Goal: Information Seeking & Learning: Learn about a topic

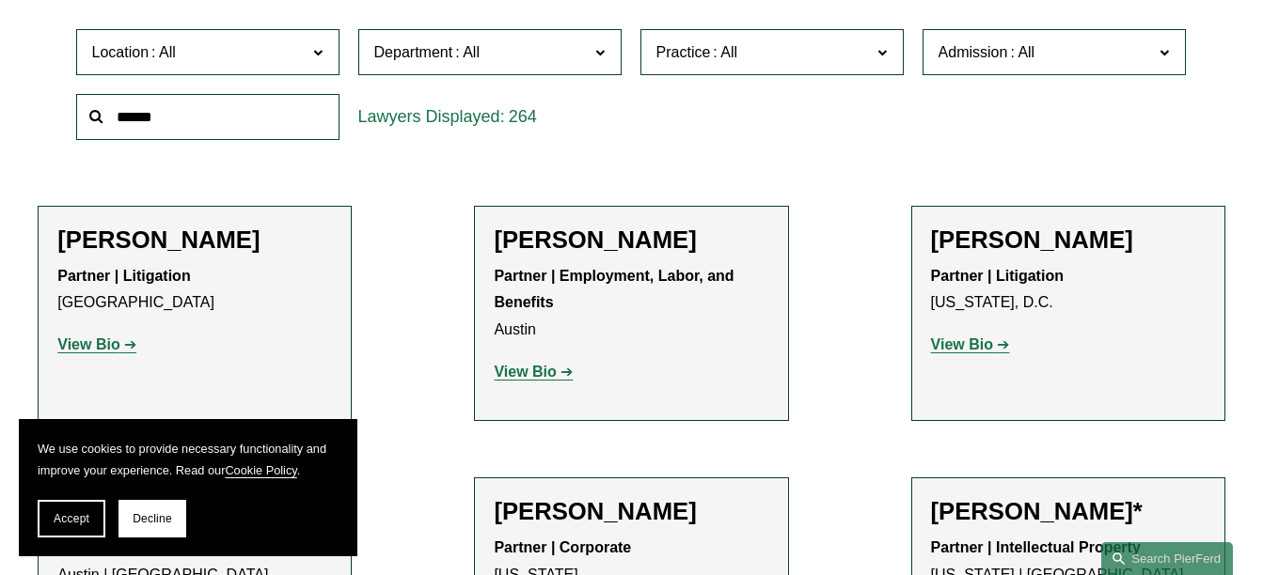
scroll to position [576, 0]
click at [605, 62] on span at bounding box center [599, 51] width 9 height 24
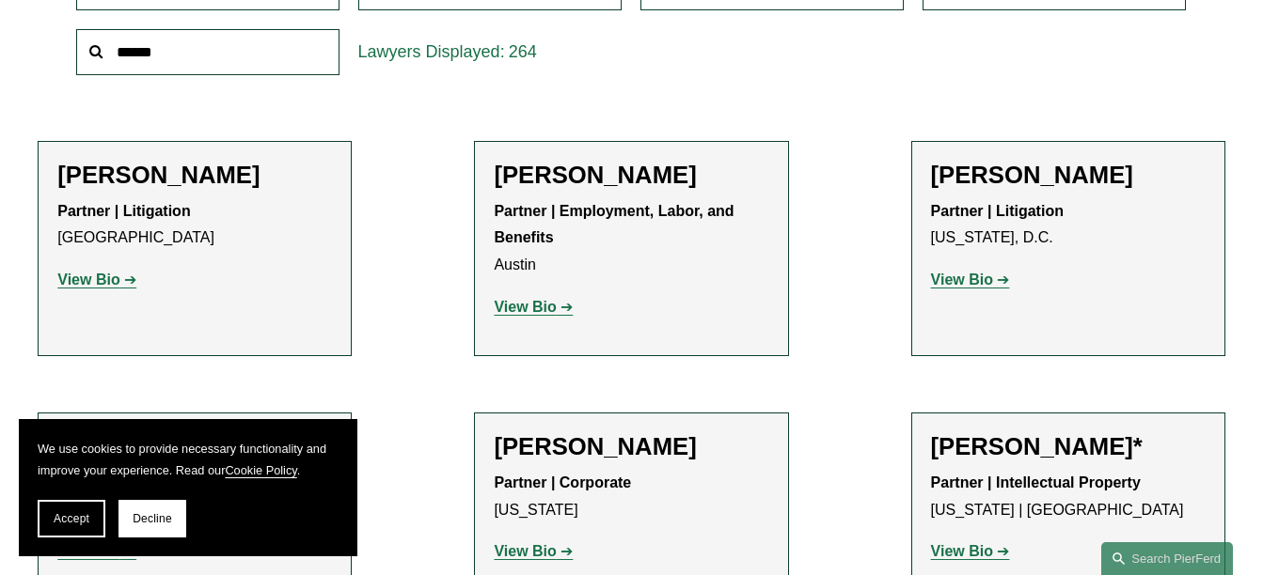
scroll to position [641, 0]
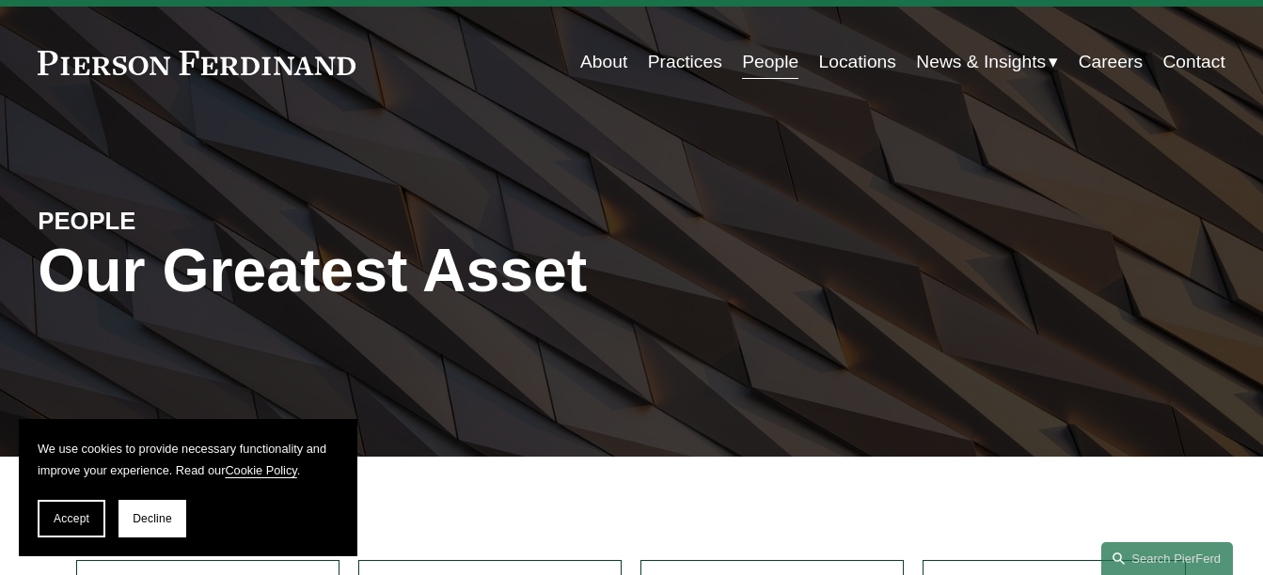
scroll to position [0, 0]
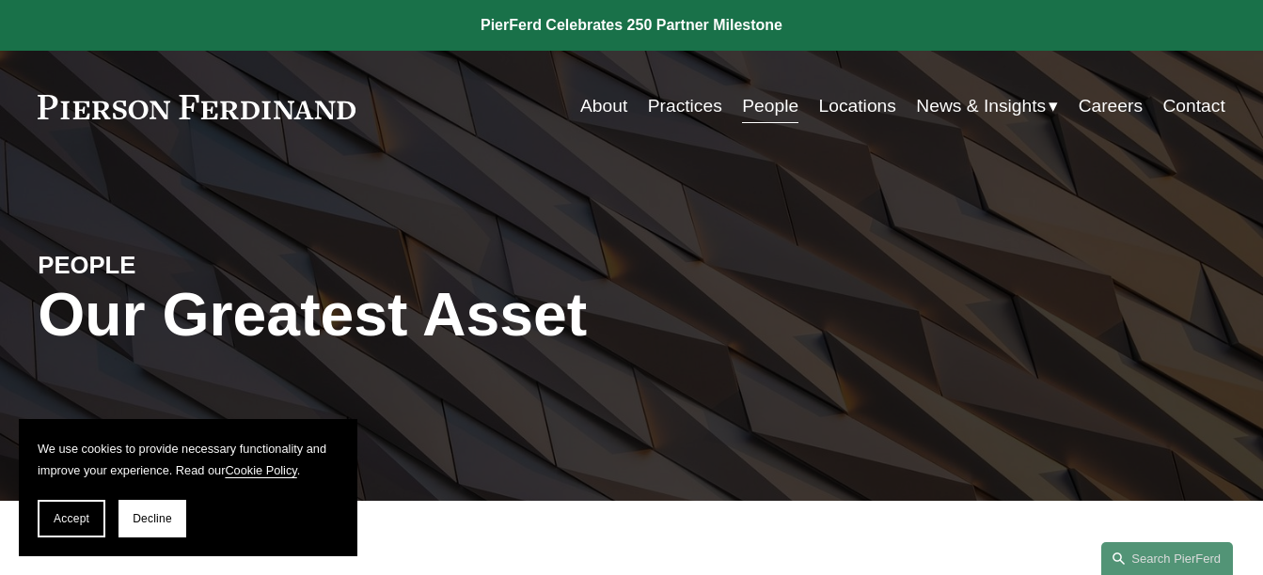
click at [591, 102] on link "About" at bounding box center [603, 106] width 47 height 36
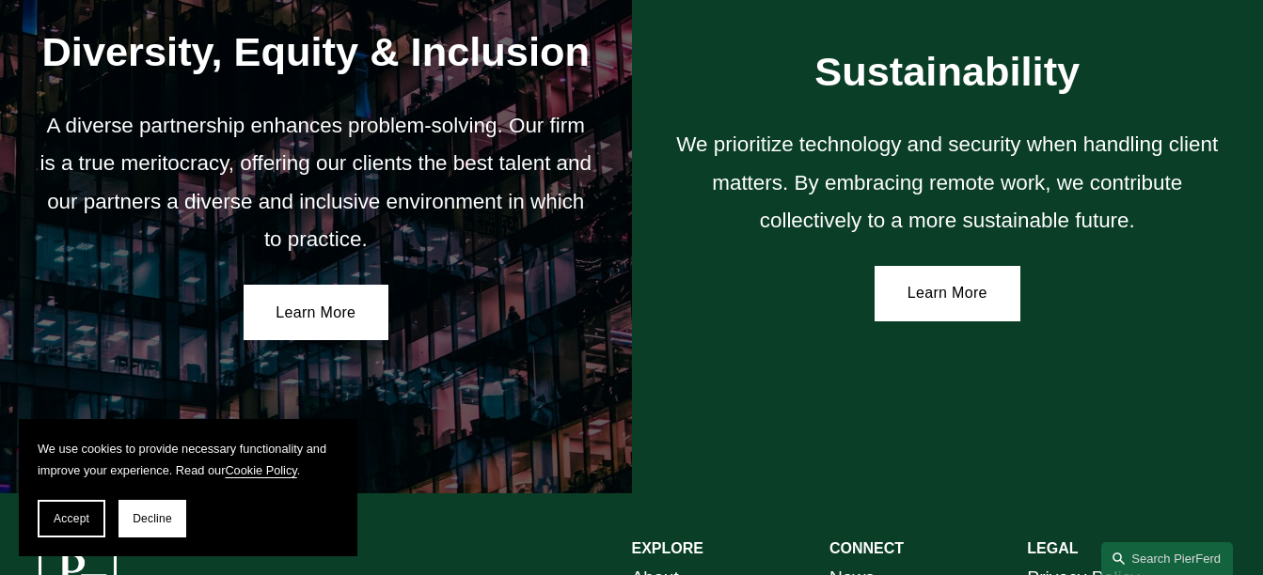
scroll to position [3364, 0]
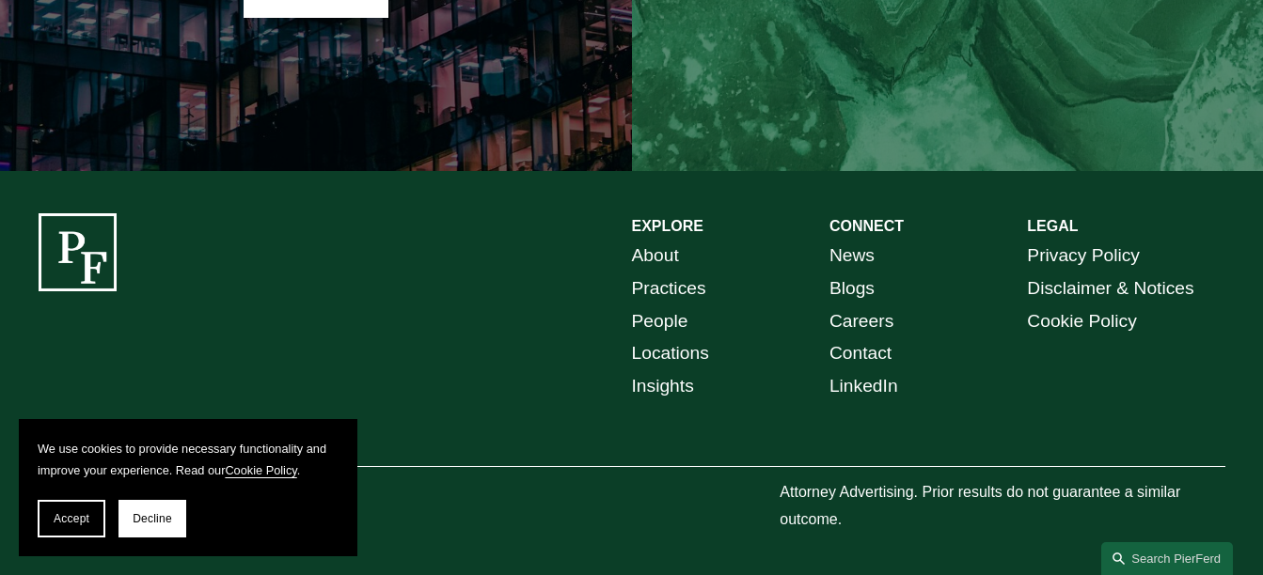
click at [851, 258] on link "News" at bounding box center [851, 256] width 45 height 33
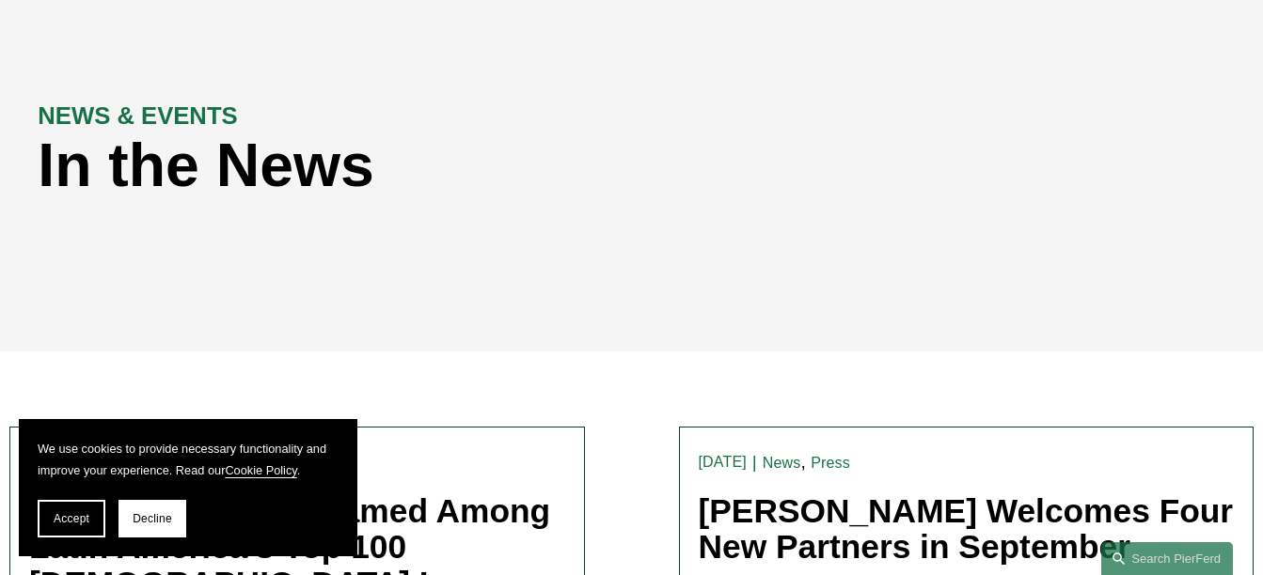
scroll to position [150, 0]
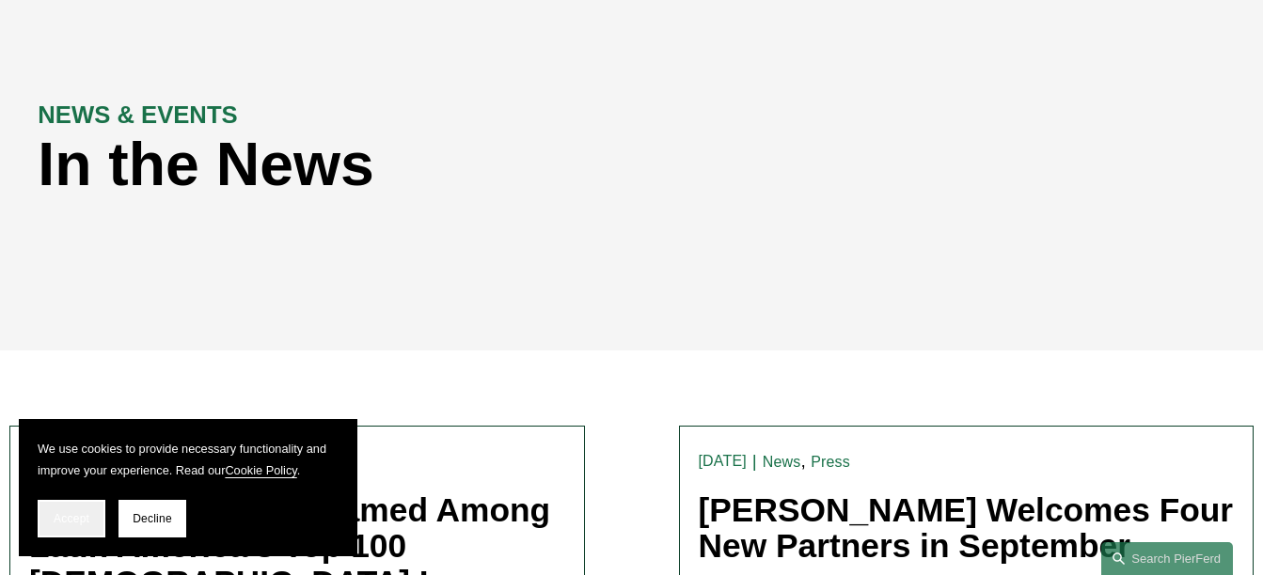
click at [84, 524] on span "Accept" at bounding box center [72, 518] width 36 height 13
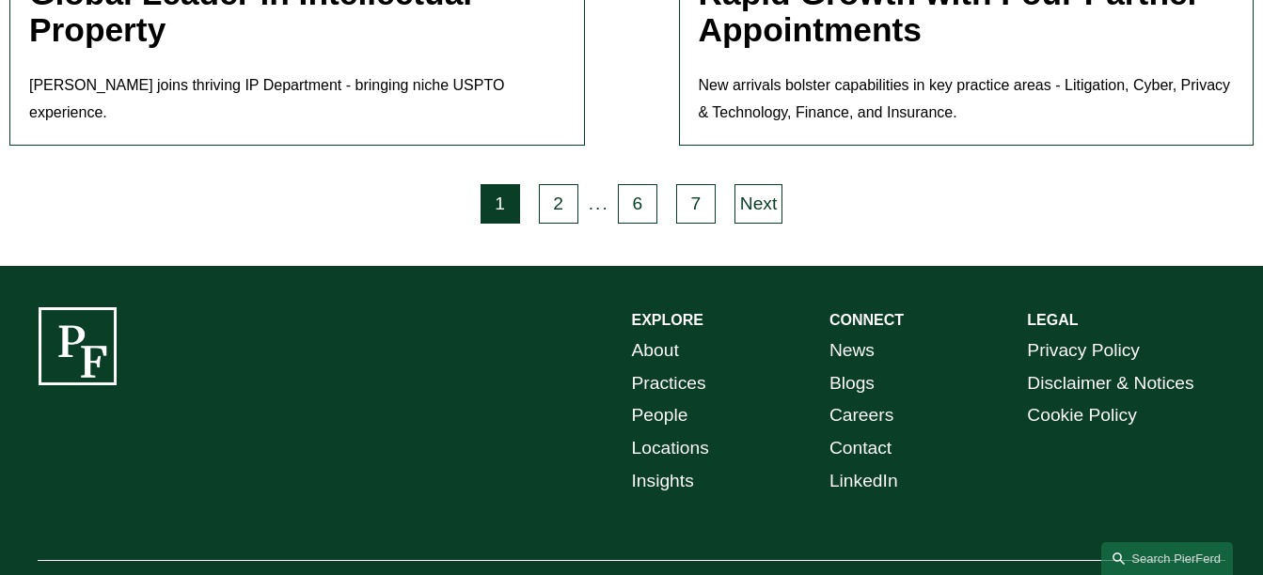
scroll to position [4317, 0]
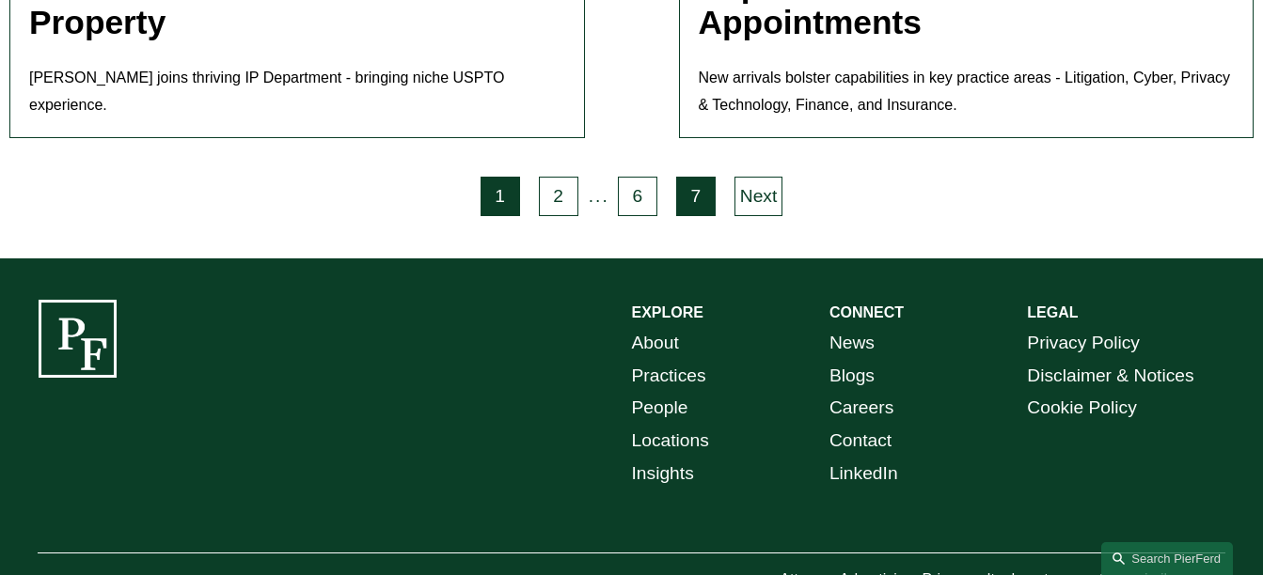
click at [696, 177] on link "7" at bounding box center [695, 196] width 39 height 39
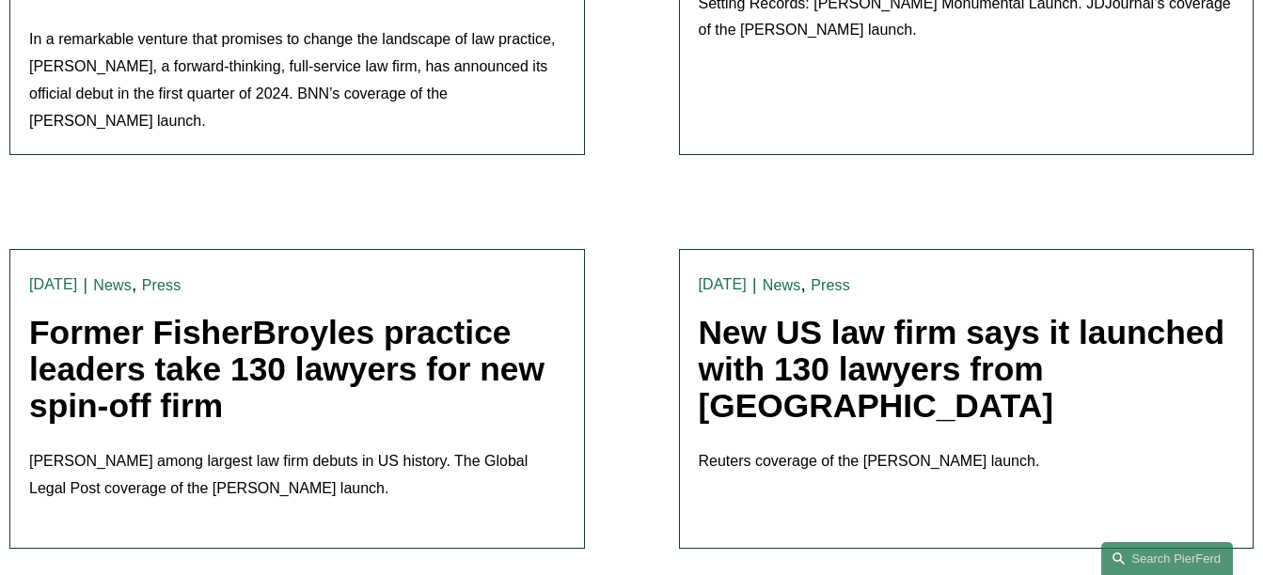
scroll to position [2084, 0]
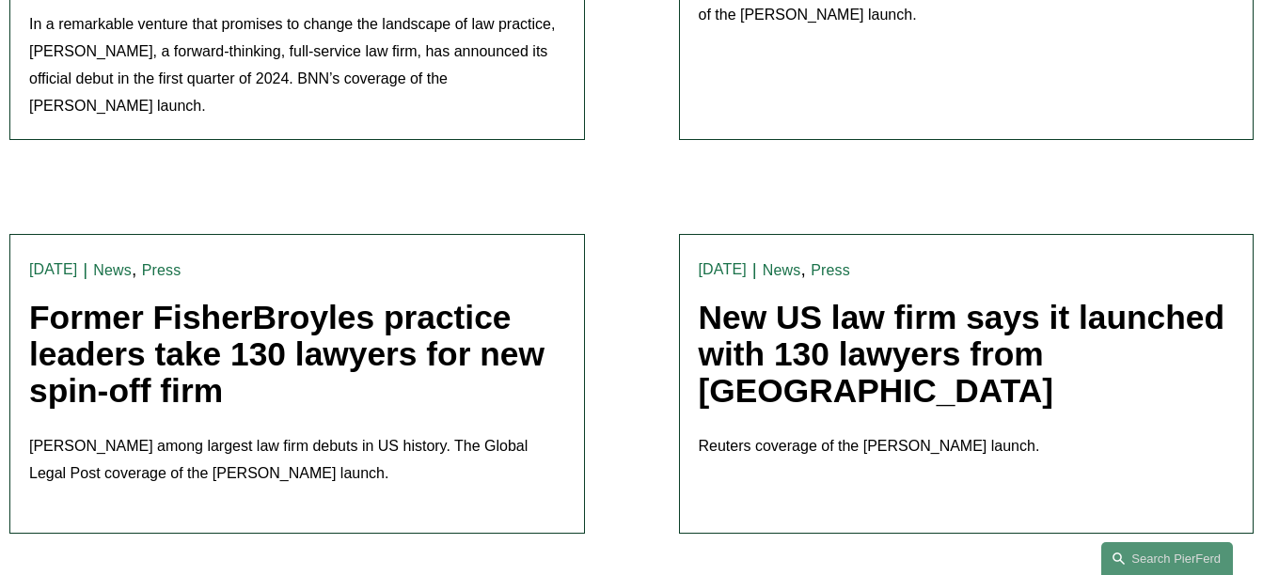
click at [762, 299] on link "New US law firm says it launched with 130 lawyers from [GEOGRAPHIC_DATA]" at bounding box center [962, 354] width 526 height 110
click at [190, 316] on link "Former FisherBroyles practice leaders take 130 lawyers for new spin-off firm" at bounding box center [286, 354] width 515 height 110
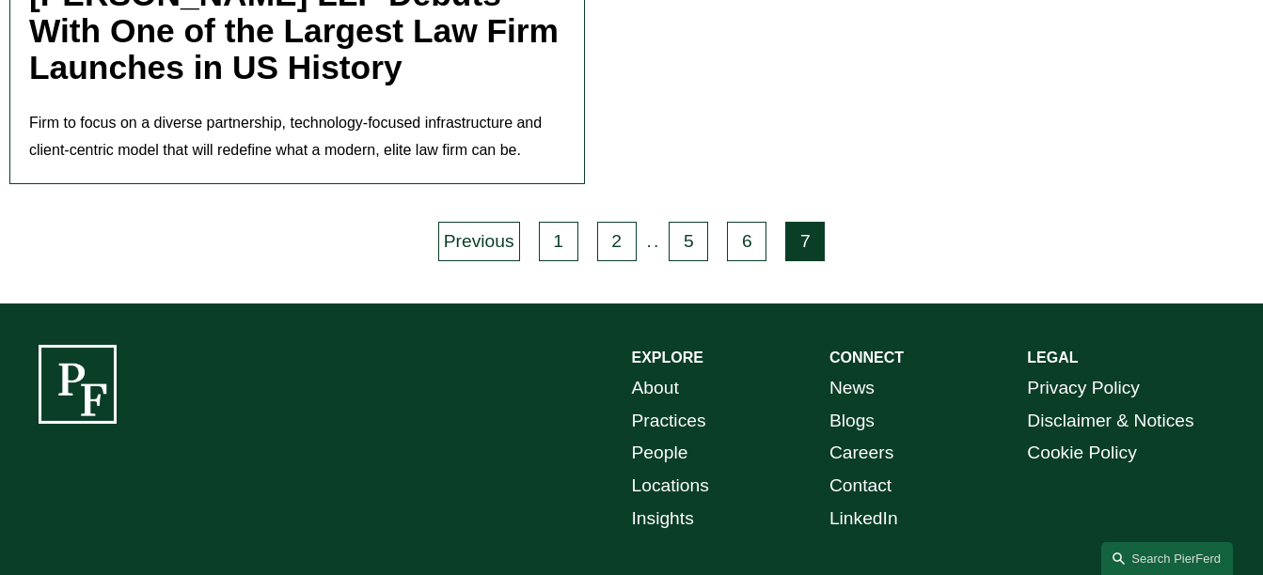
scroll to position [3286, 0]
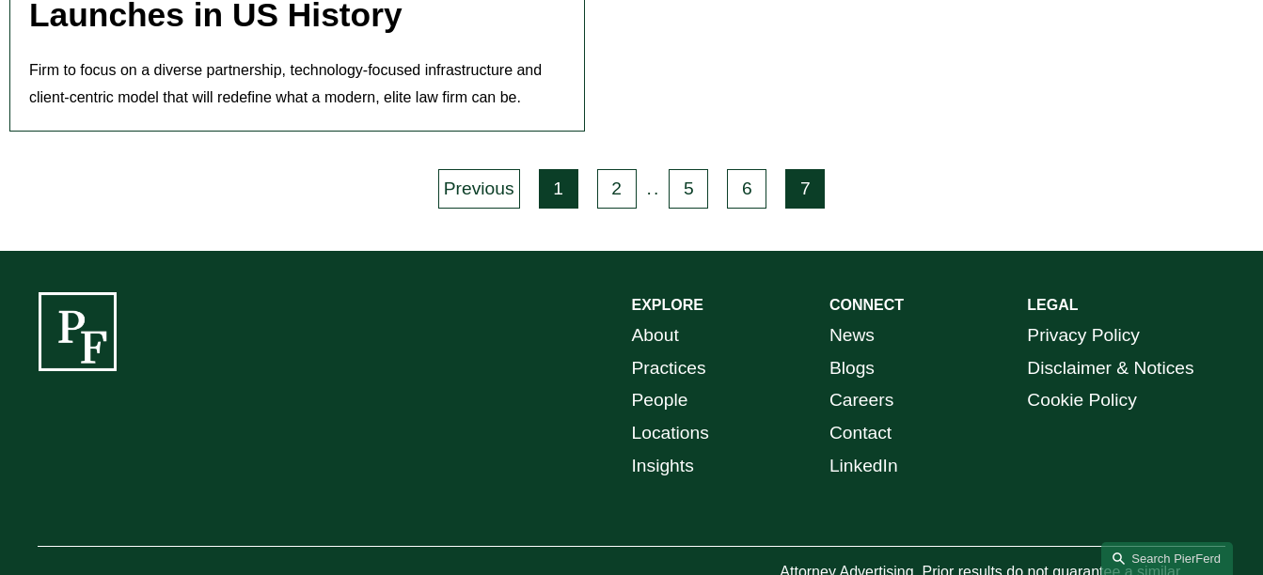
click at [562, 169] on link "1" at bounding box center [558, 188] width 39 height 39
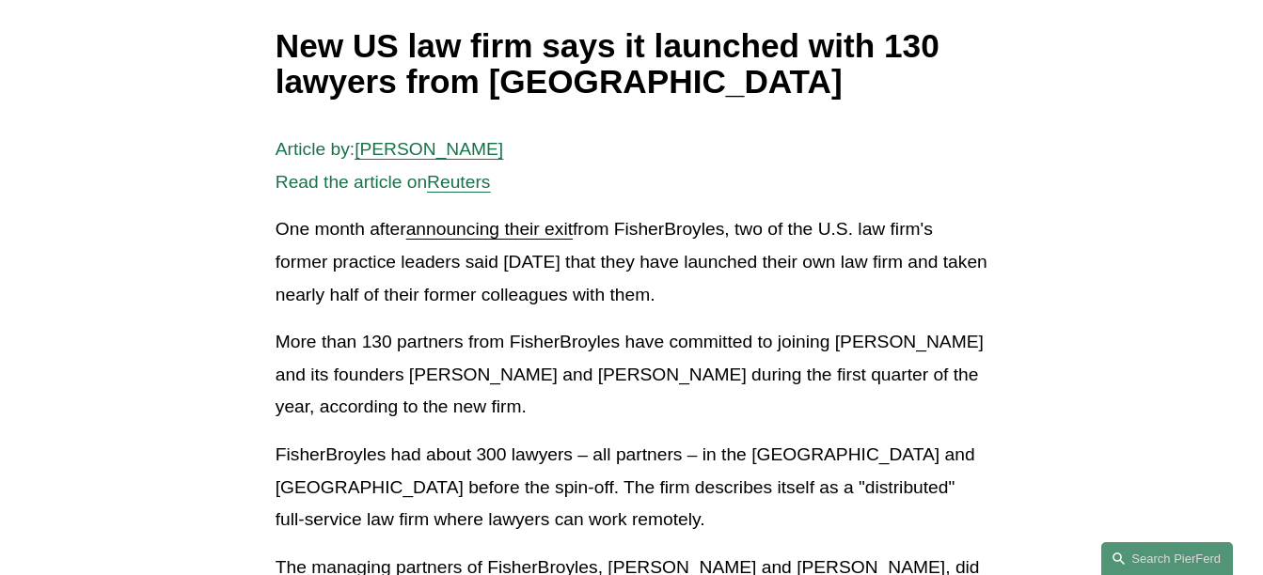
scroll to position [330, 0]
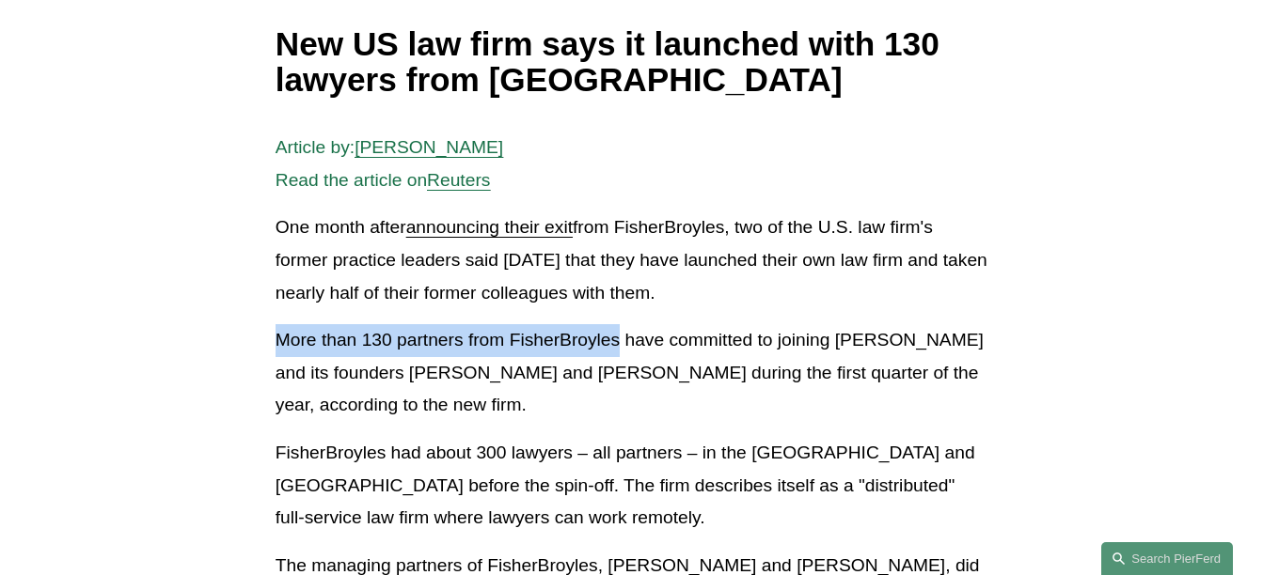
drag, startPoint x: 276, startPoint y: 341, endPoint x: 622, endPoint y: 339, distance: 346.0
click at [622, 339] on p "More than 130 partners from FisherBroyles have committed to joining Pierson Fer…" at bounding box center [631, 373] width 712 height 98
copy p "More than 130 partners from FisherBroyles"
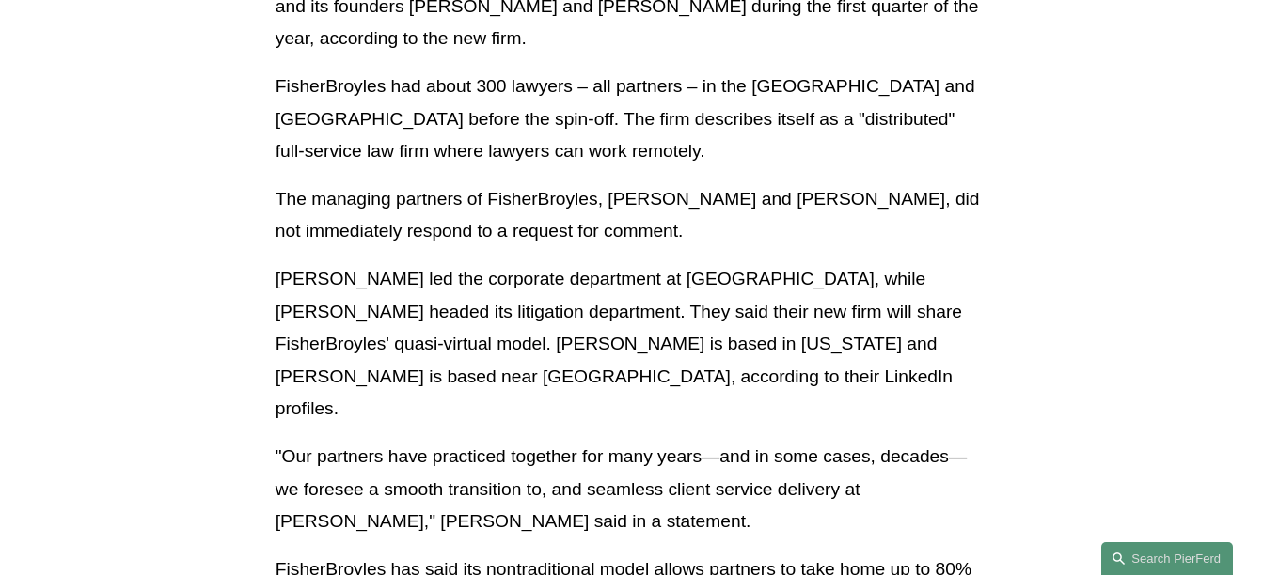
scroll to position [698, 0]
drag, startPoint x: 848, startPoint y: 318, endPoint x: 326, endPoint y: 357, distance: 523.3
click at [326, 357] on p "Pierson led the corporate department at FisherBroyles, while Ferdinand headed i…" at bounding box center [631, 343] width 712 height 163
copy p "quasi-virtual model"
click at [532, 234] on p "The managing partners of FisherBroyles, James Fisher and Kevin Broyles, did not…" at bounding box center [631, 214] width 712 height 65
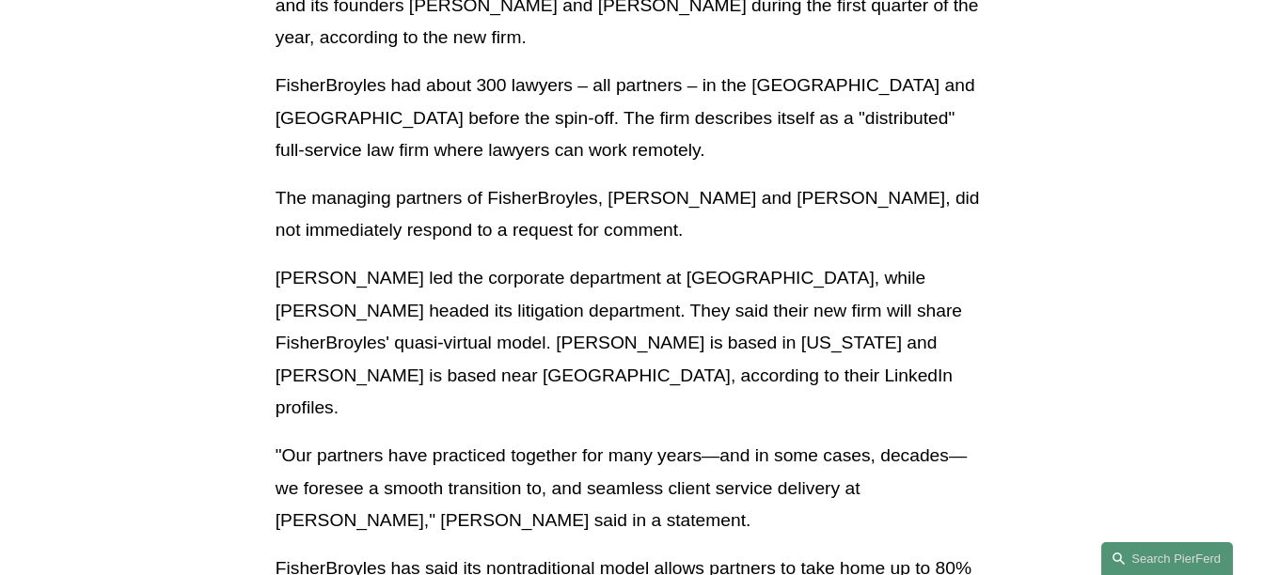
click at [532, 234] on p "The managing partners of FisherBroyles, James Fisher and Kevin Broyles, did not…" at bounding box center [631, 214] width 712 height 65
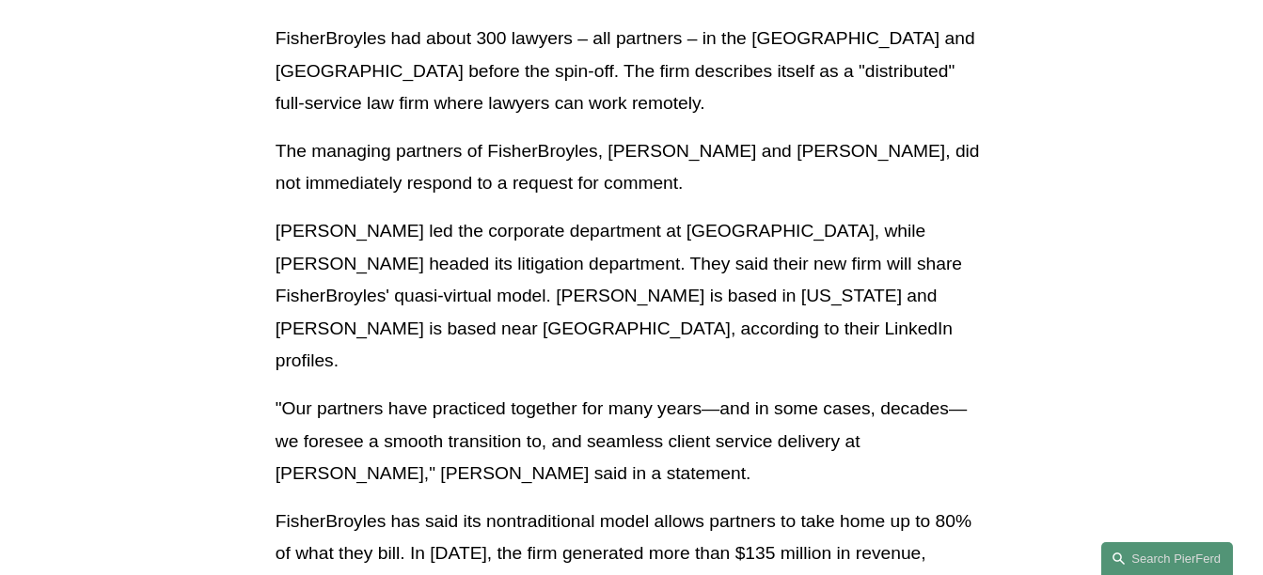
scroll to position [746, 0]
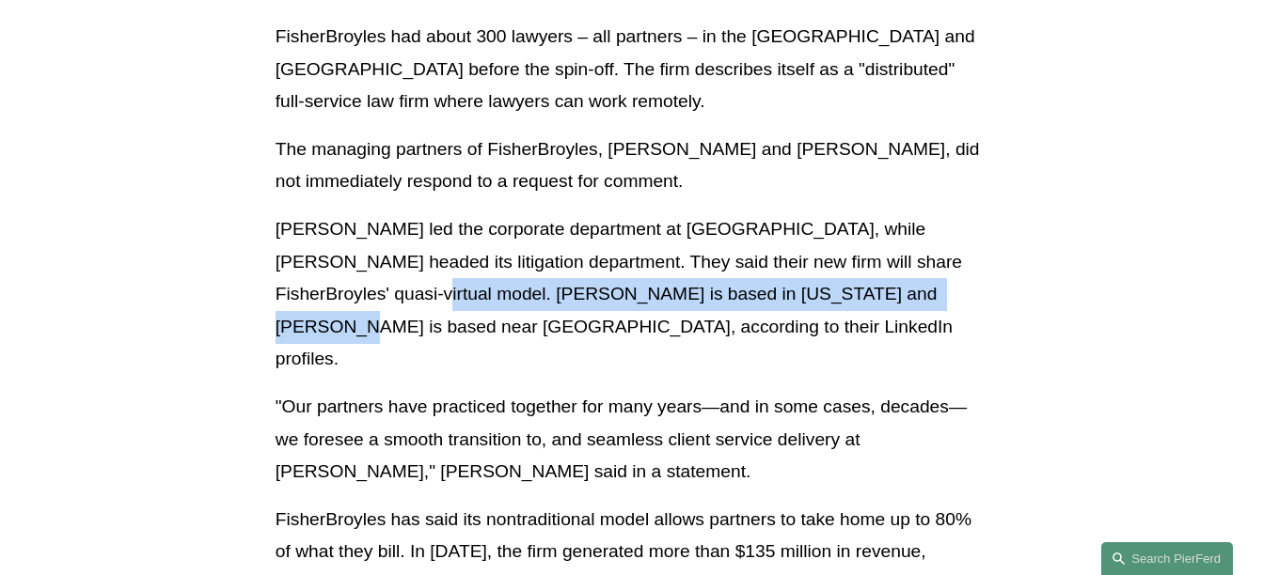
drag, startPoint x: 333, startPoint y: 295, endPoint x: 864, endPoint y: 300, distance: 531.2
click at [864, 300] on p "Pierson led the corporate department at FisherBroyles, while Ferdinand headed i…" at bounding box center [631, 294] width 712 height 163
copy p "Pierson is based in New York and Ferdinand is based near Atlanta"
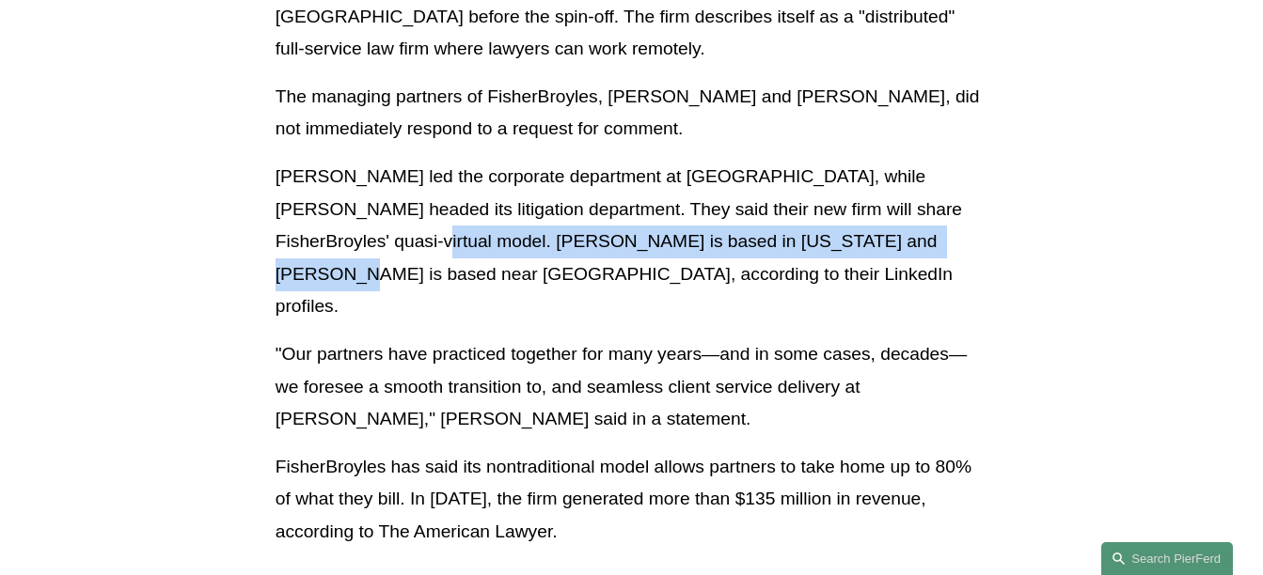
scroll to position [800, 0]
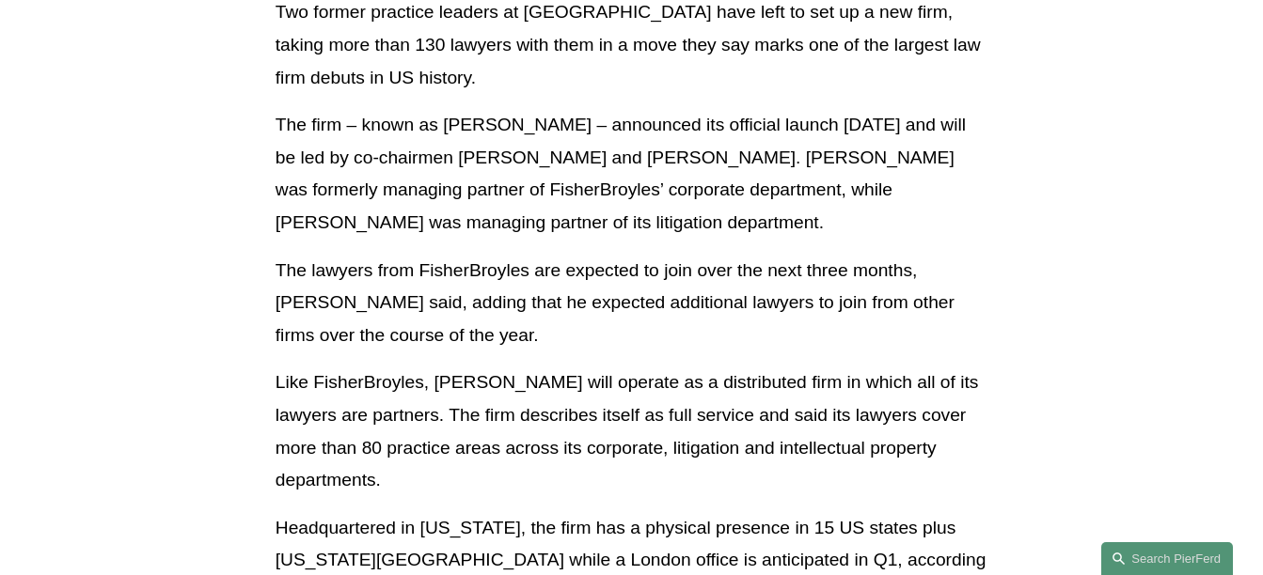
scroll to position [546, 0]
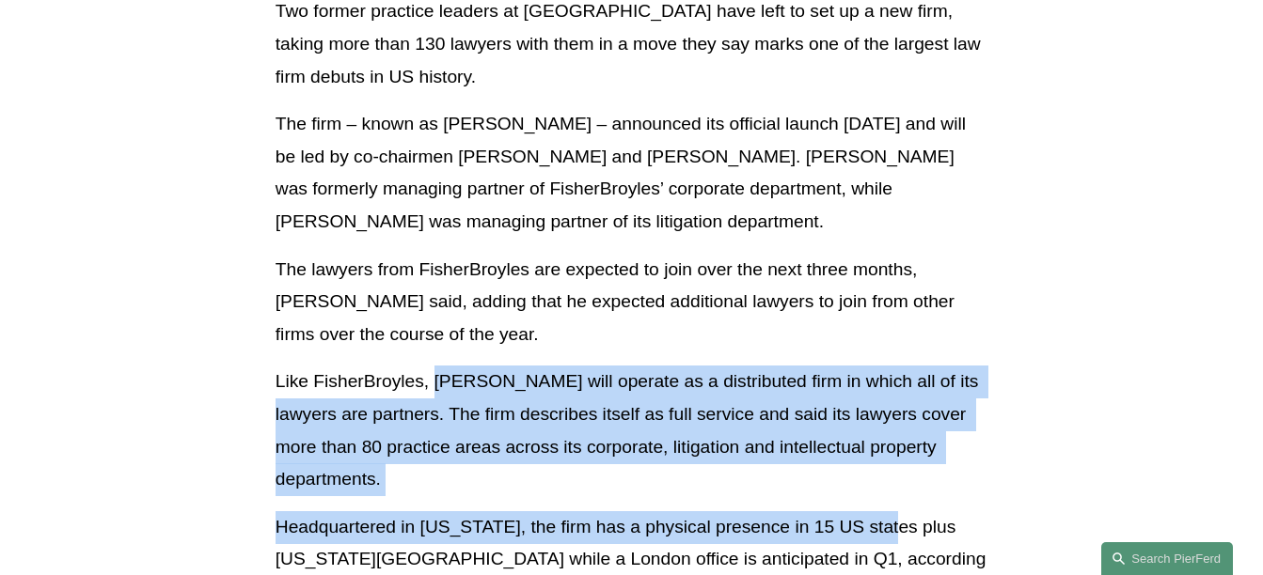
drag, startPoint x: 435, startPoint y: 380, endPoint x: 892, endPoint y: 527, distance: 480.2
copy div "[PERSON_NAME] will operate as a distributed firm in which all of its lawyers ar…"
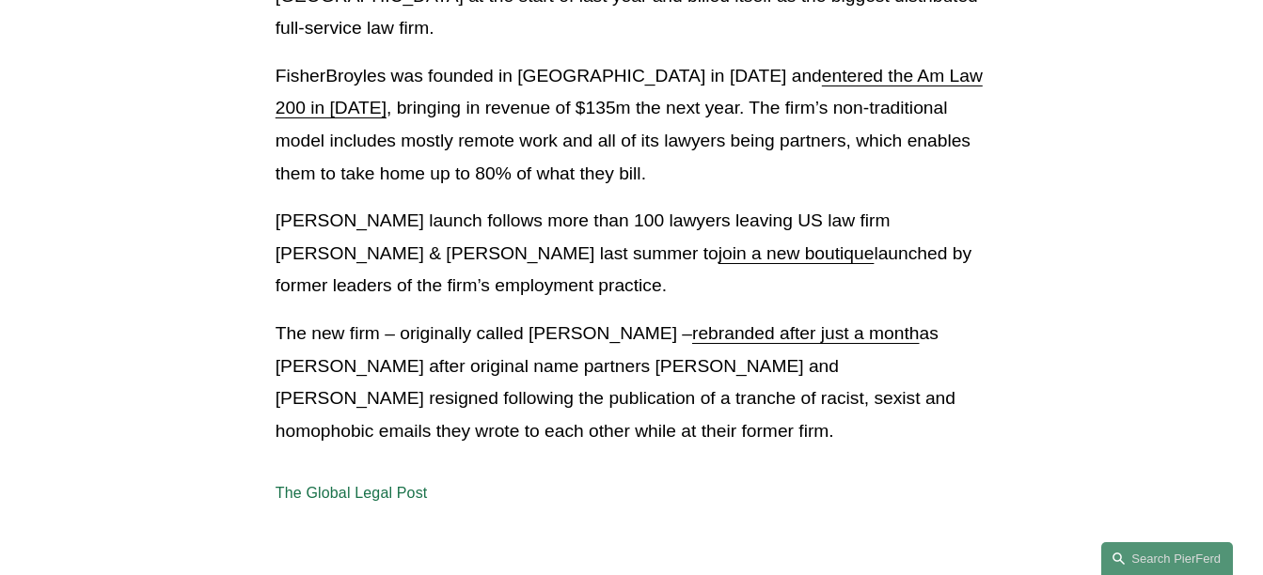
scroll to position [2298, 0]
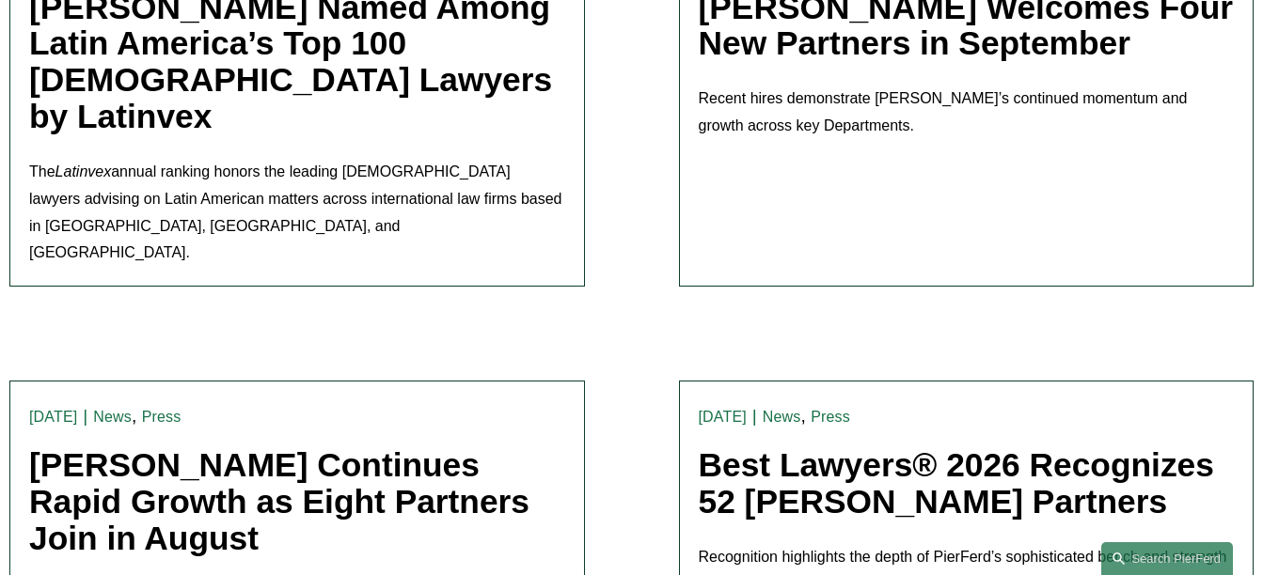
scroll to position [666, 0]
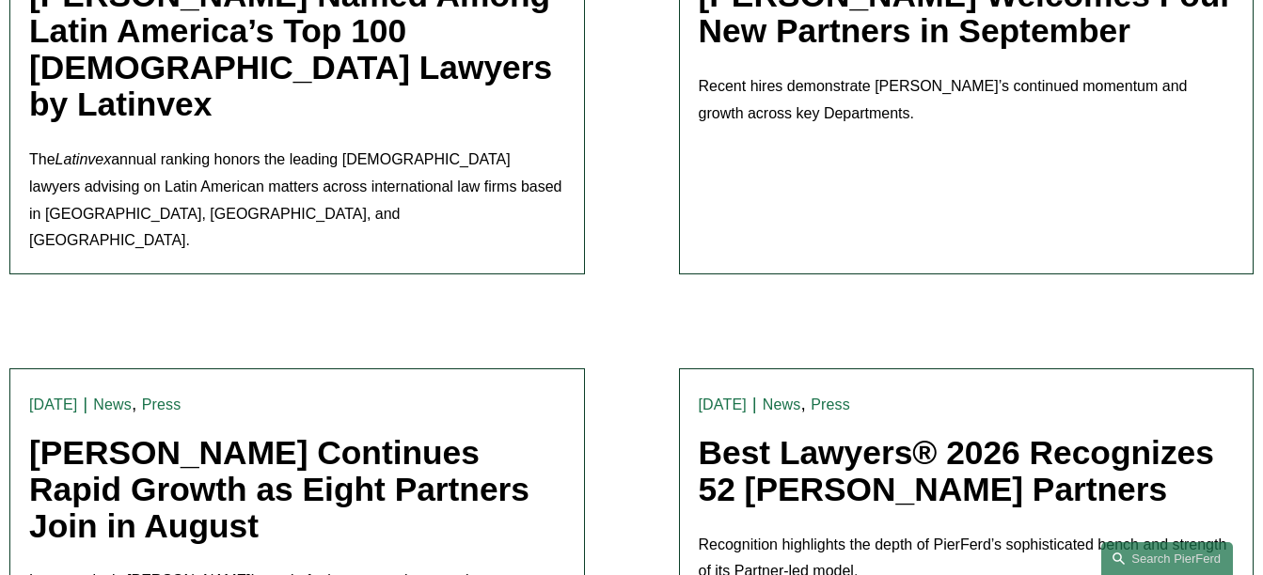
click at [788, 32] on link "[PERSON_NAME] Welcomes Four New Partners in September" at bounding box center [966, 12] width 535 height 73
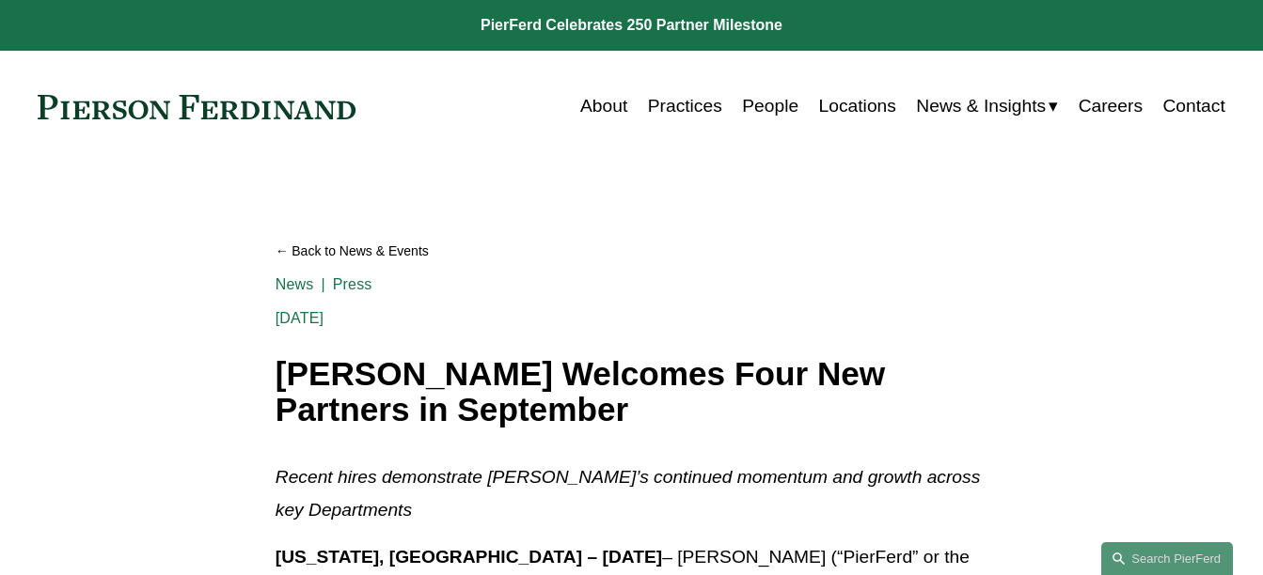
click at [758, 108] on link "People" at bounding box center [770, 106] width 56 height 36
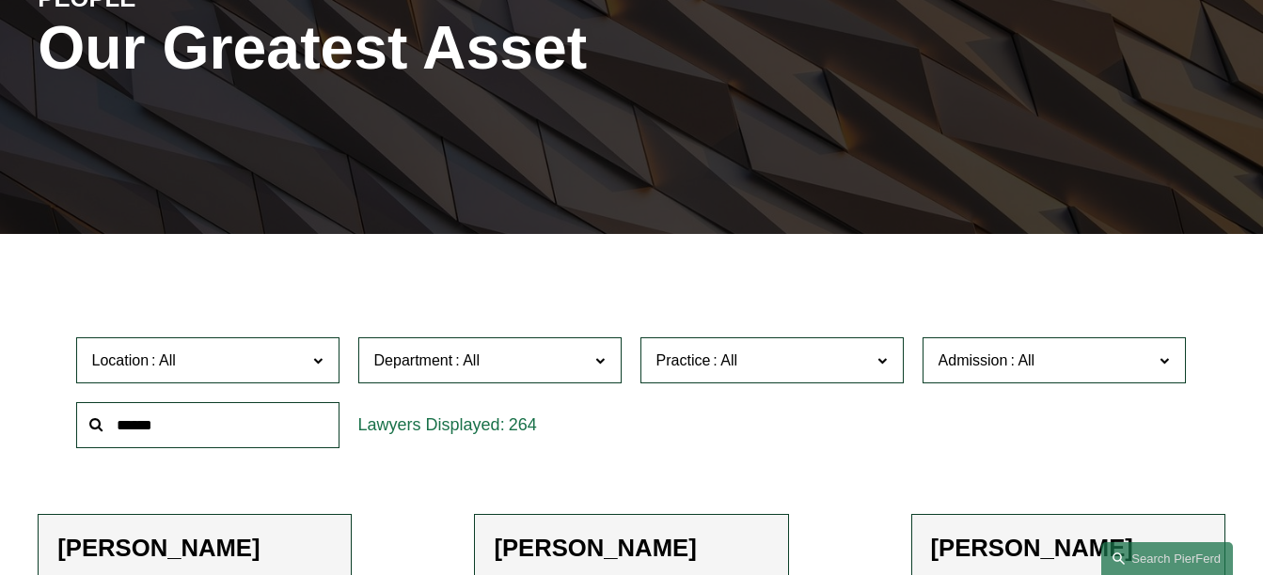
scroll to position [359, 0]
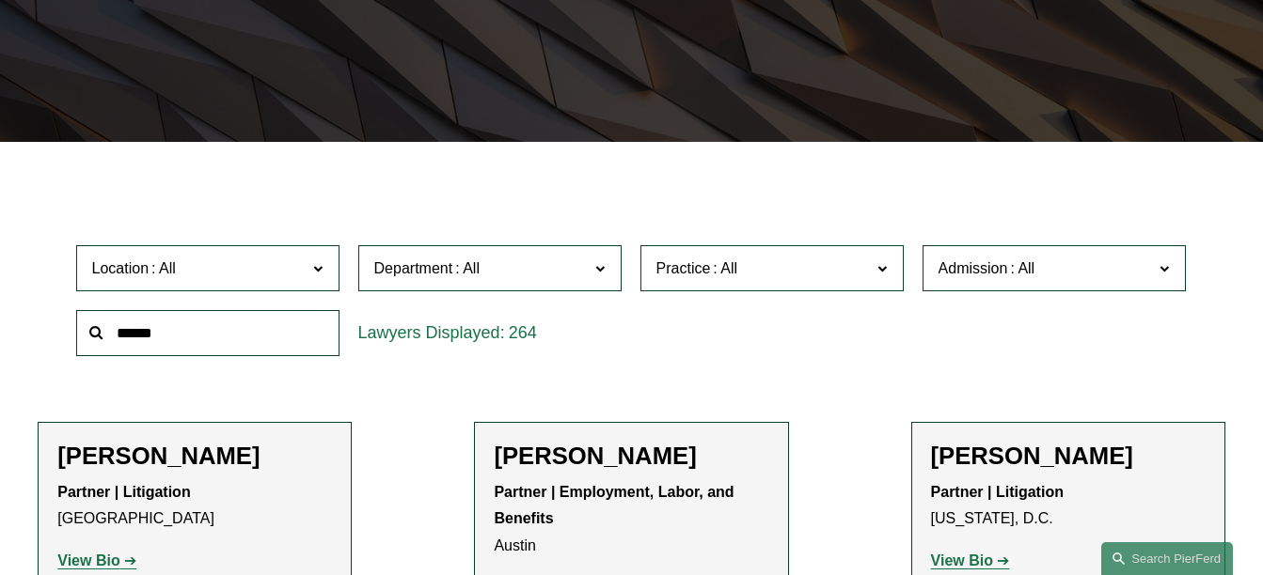
click at [594, 273] on label "Department" at bounding box center [489, 268] width 263 height 46
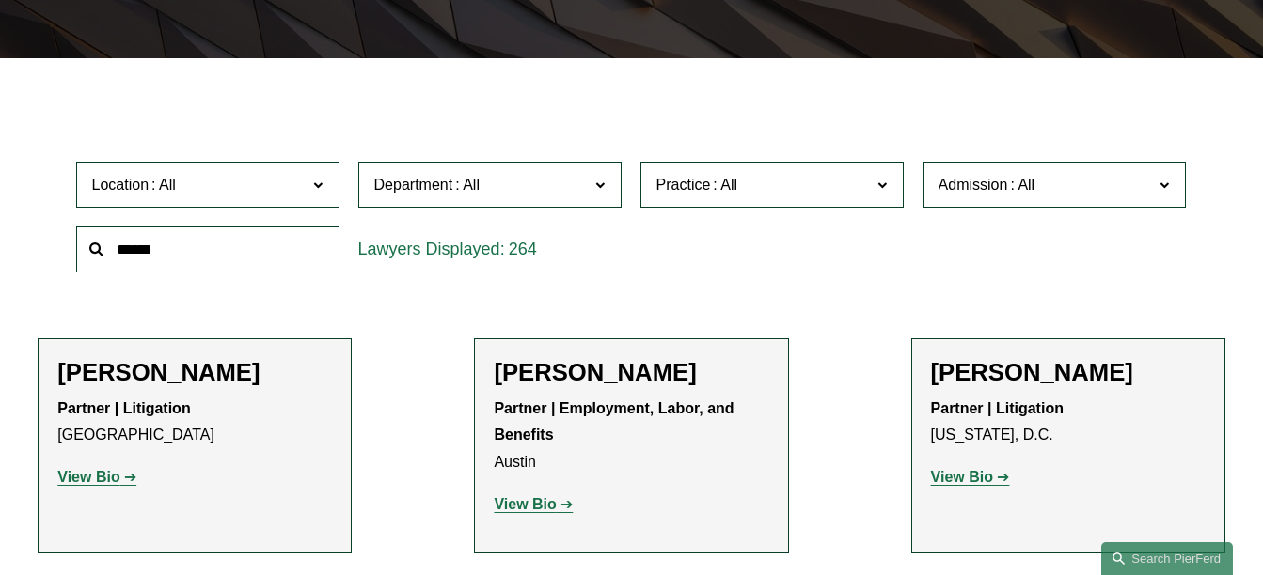
scroll to position [444, 0]
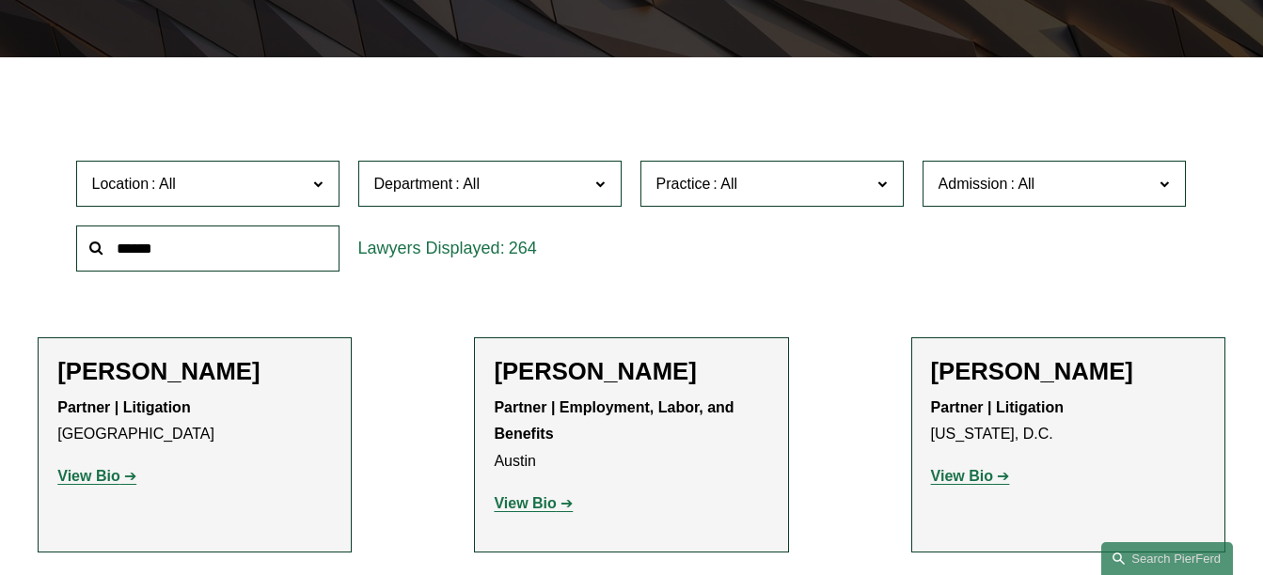
click at [878, 186] on span at bounding box center [881, 183] width 9 height 24
click at [0, 0] on link "Private Client Services" at bounding box center [0, 0] width 0 height 0
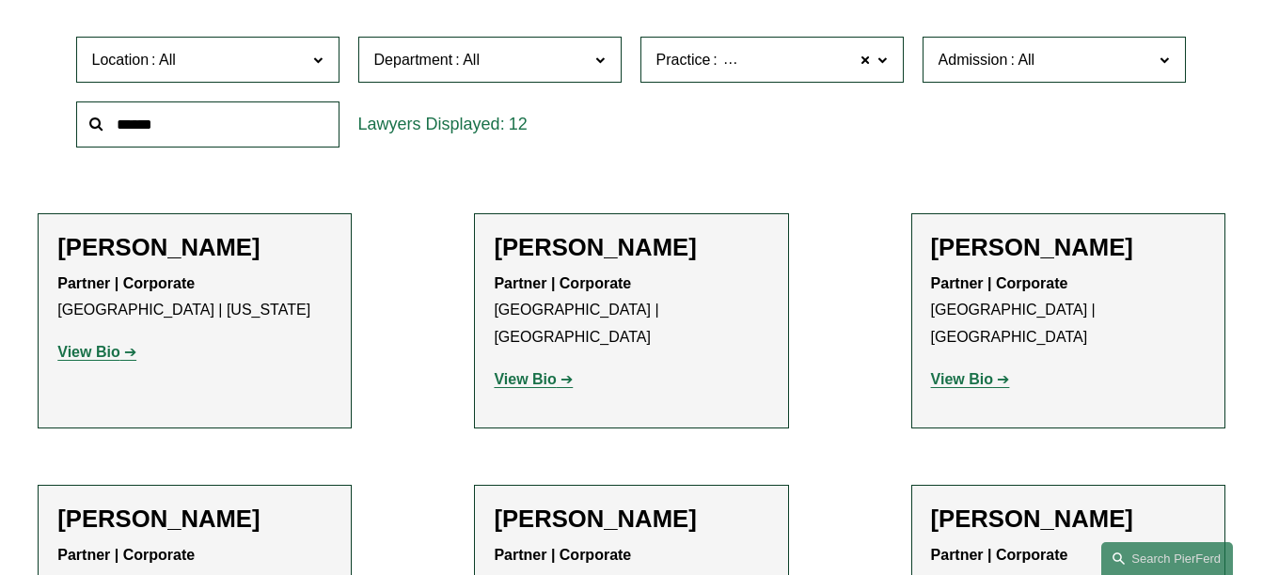
scroll to position [569, 0]
click at [544, 370] on strong "View Bio" at bounding box center [525, 378] width 62 height 16
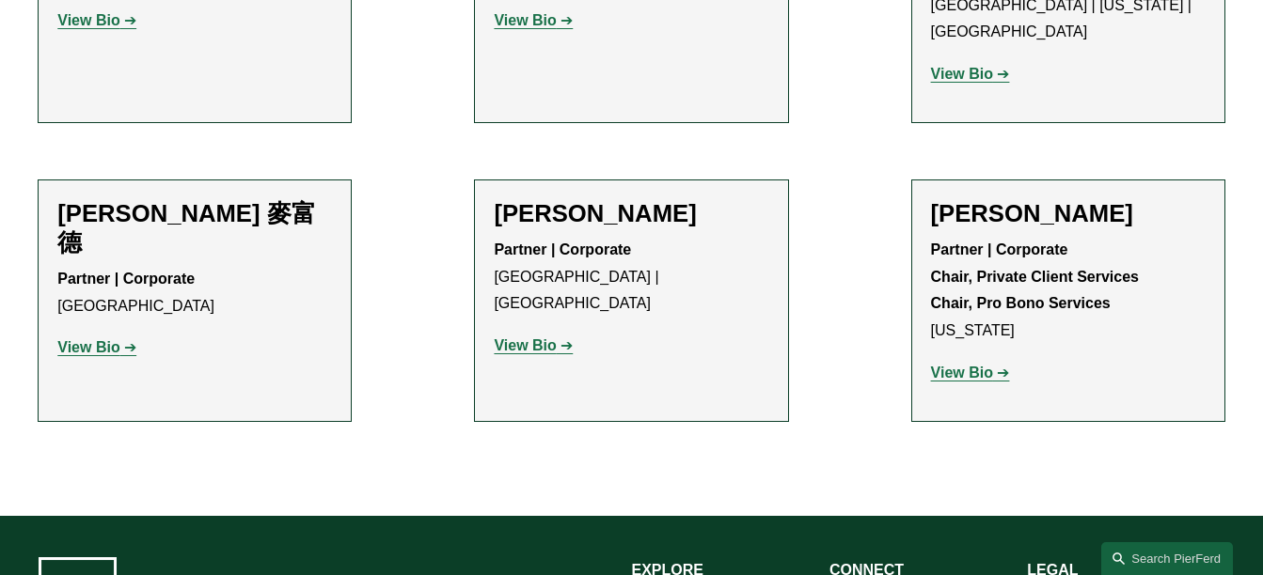
scroll to position [1418, 0]
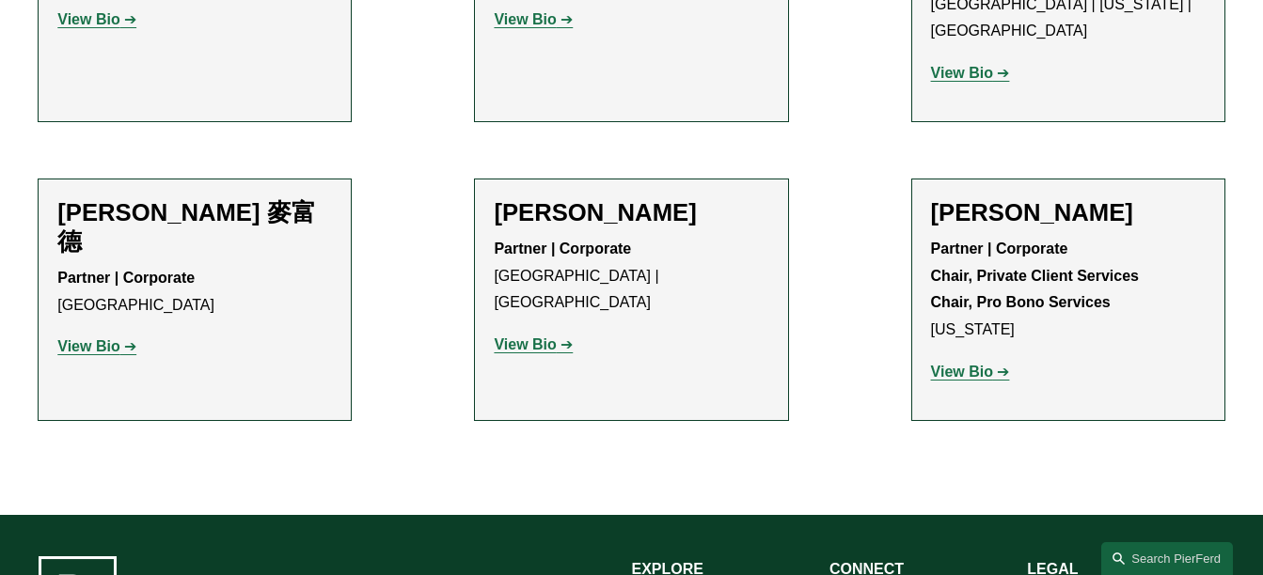
click at [959, 364] on strong "View Bio" at bounding box center [962, 372] width 62 height 16
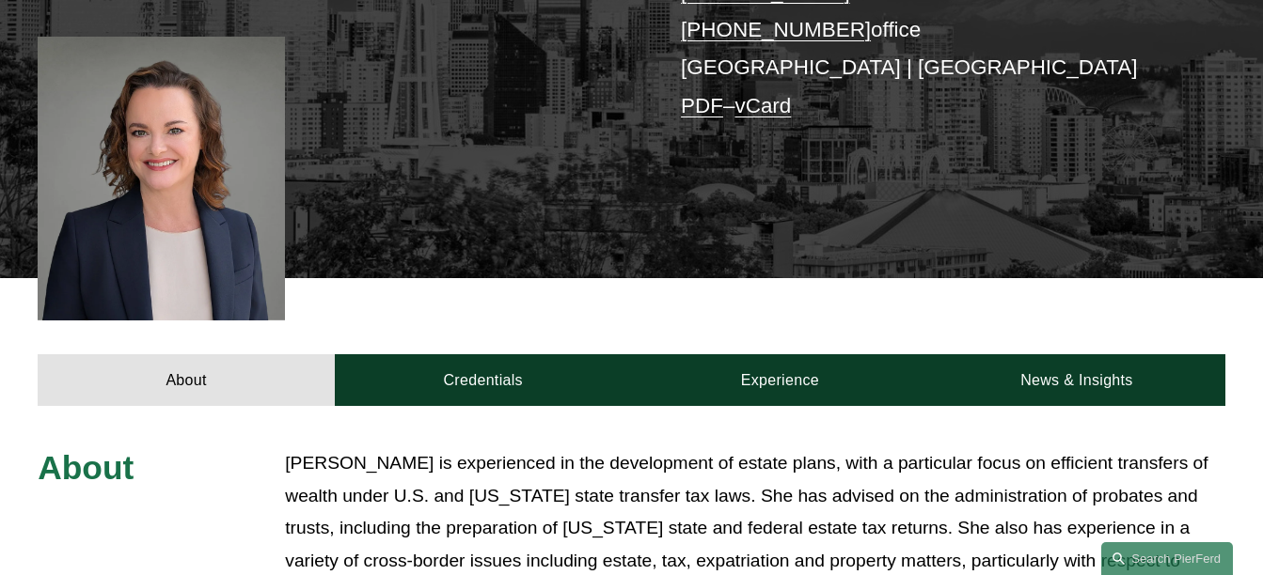
scroll to position [455, 0]
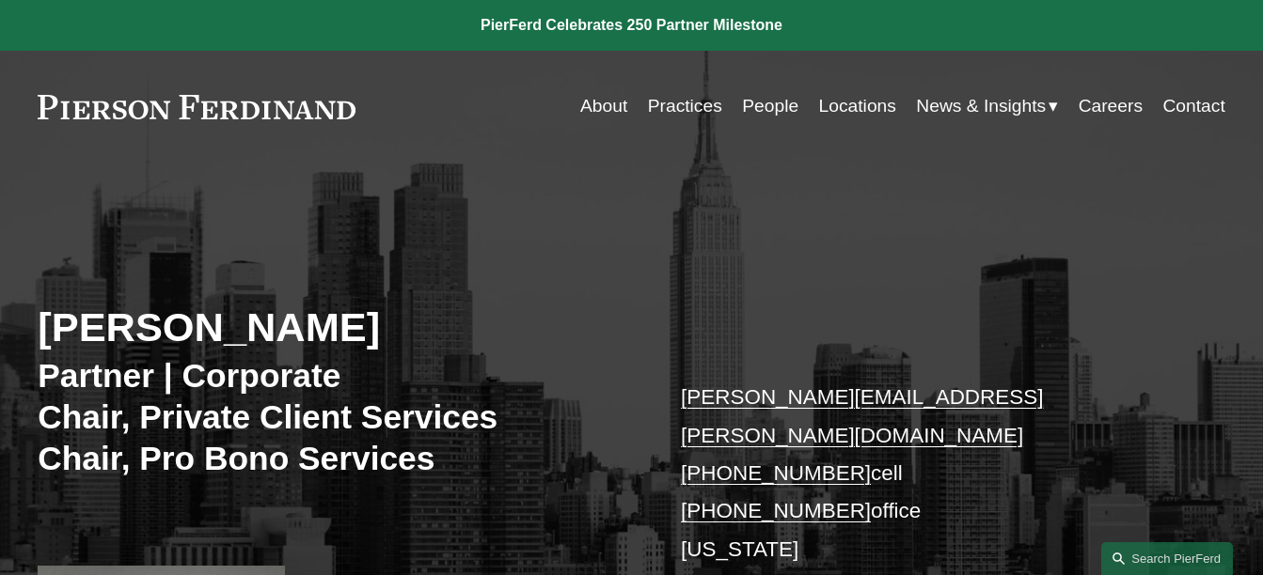
click at [845, 99] on link "Locations" at bounding box center [857, 106] width 77 height 36
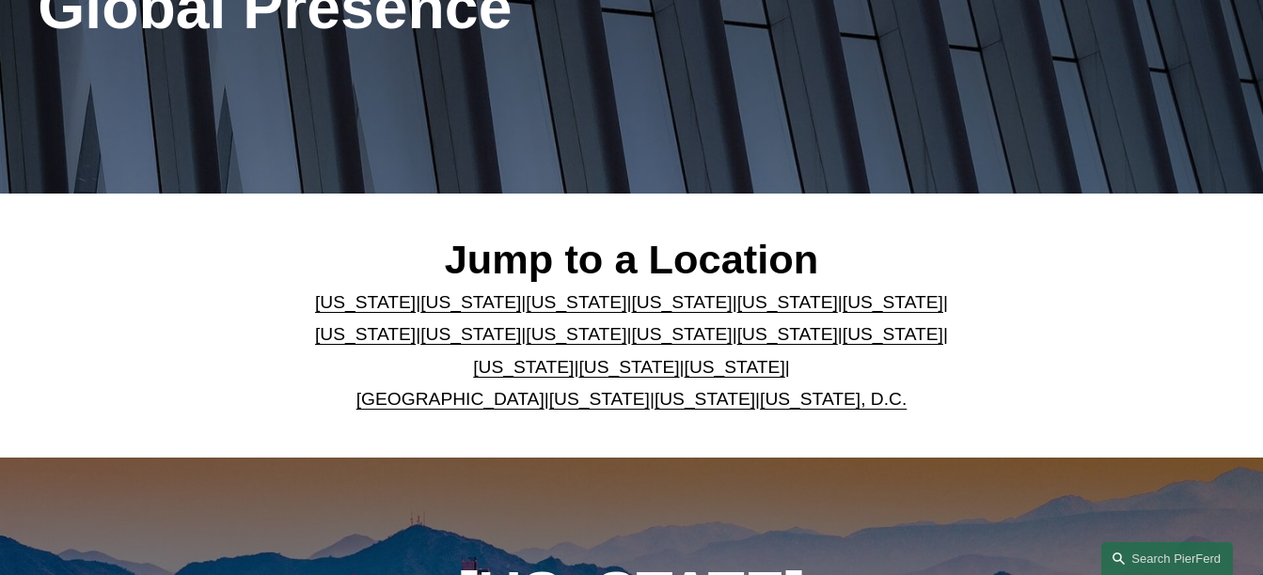
scroll to position [340, 0]
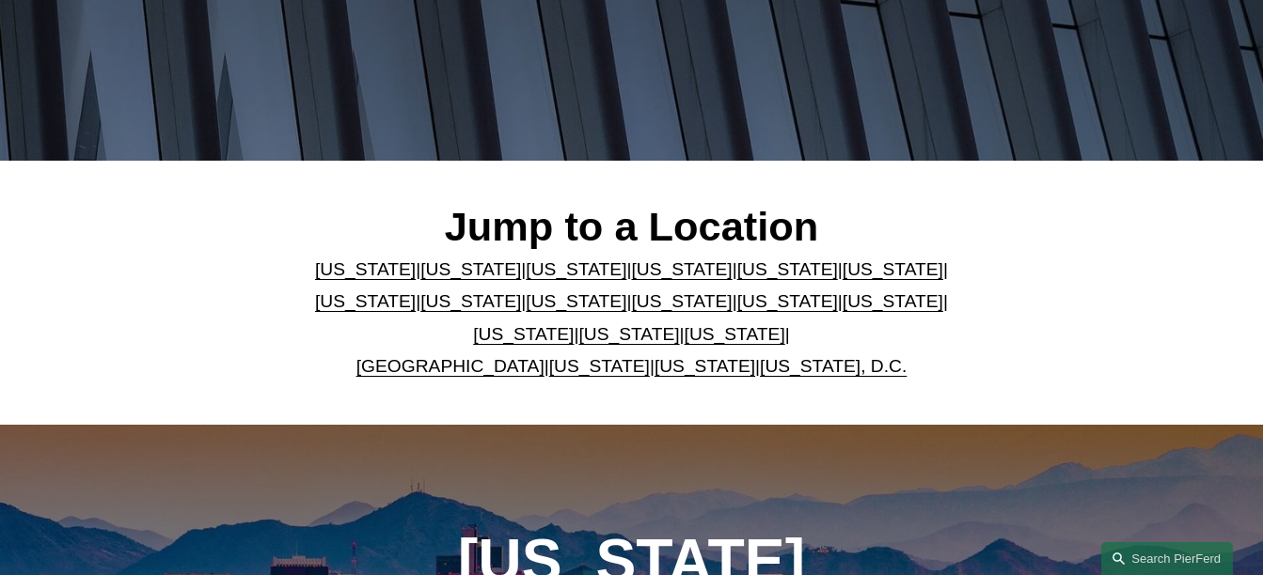
click at [760, 376] on link "[US_STATE], D.C." at bounding box center [833, 366] width 147 height 20
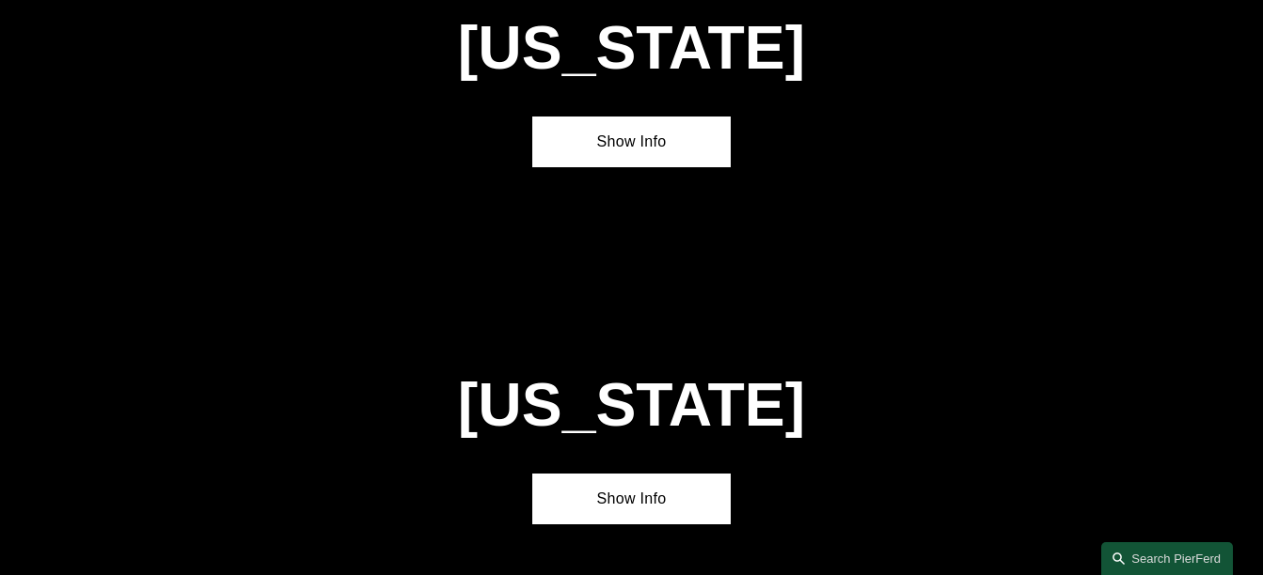
scroll to position [7271, 0]
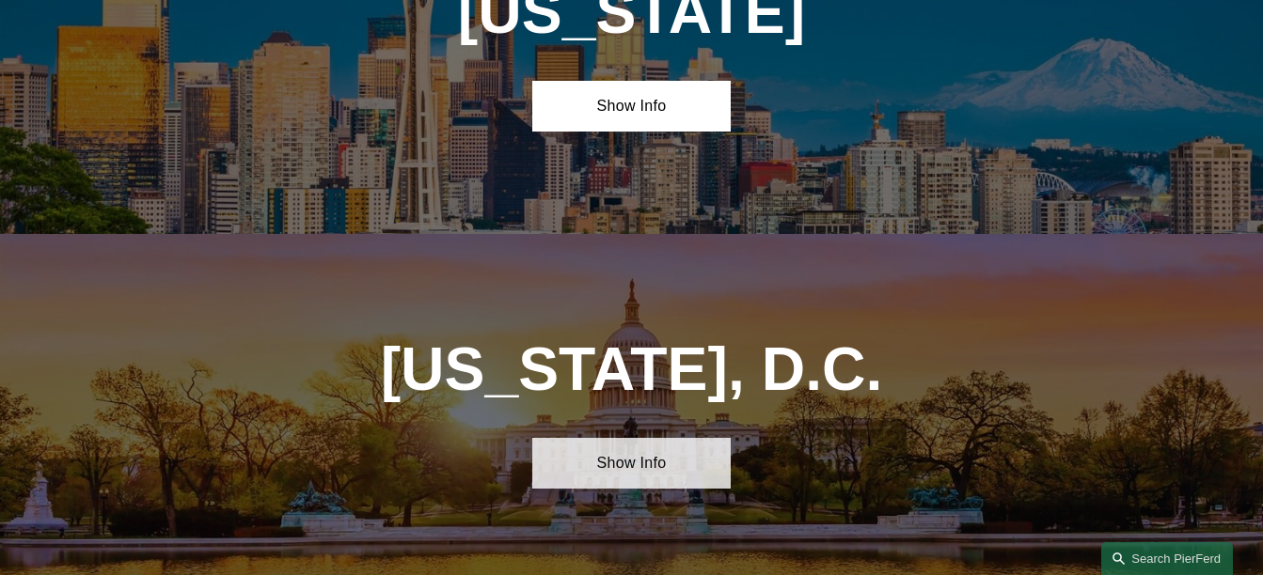
click at [630, 438] on link "Show Info" at bounding box center [630, 463] width 197 height 51
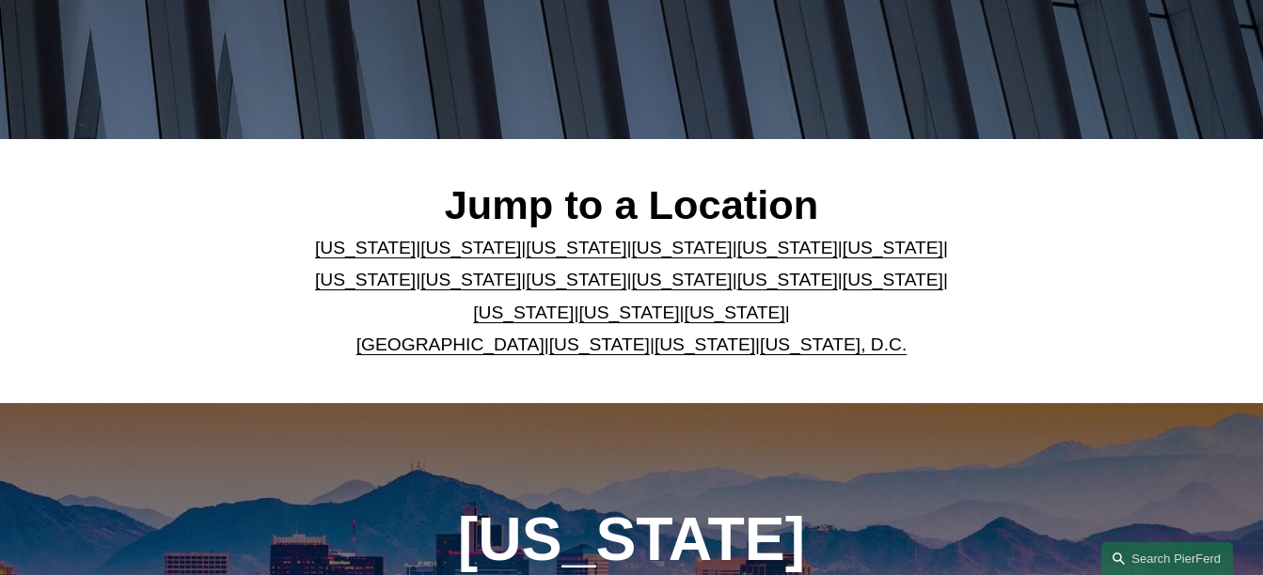
scroll to position [363, 0]
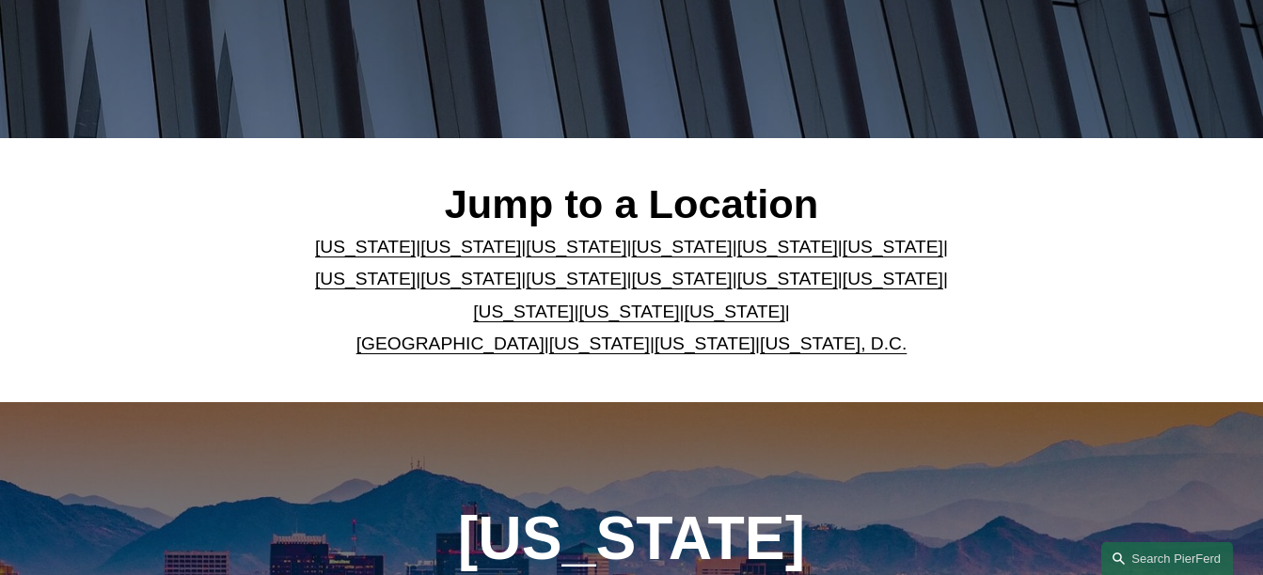
click at [707, 400] on div "Jump to a Location [US_STATE] | [US_STATE] | [US_STATE] | [US_STATE] | [US_STAT…" at bounding box center [631, 270] width 1263 height 264
click at [483, 341] on link "[GEOGRAPHIC_DATA]" at bounding box center [450, 344] width 188 height 20
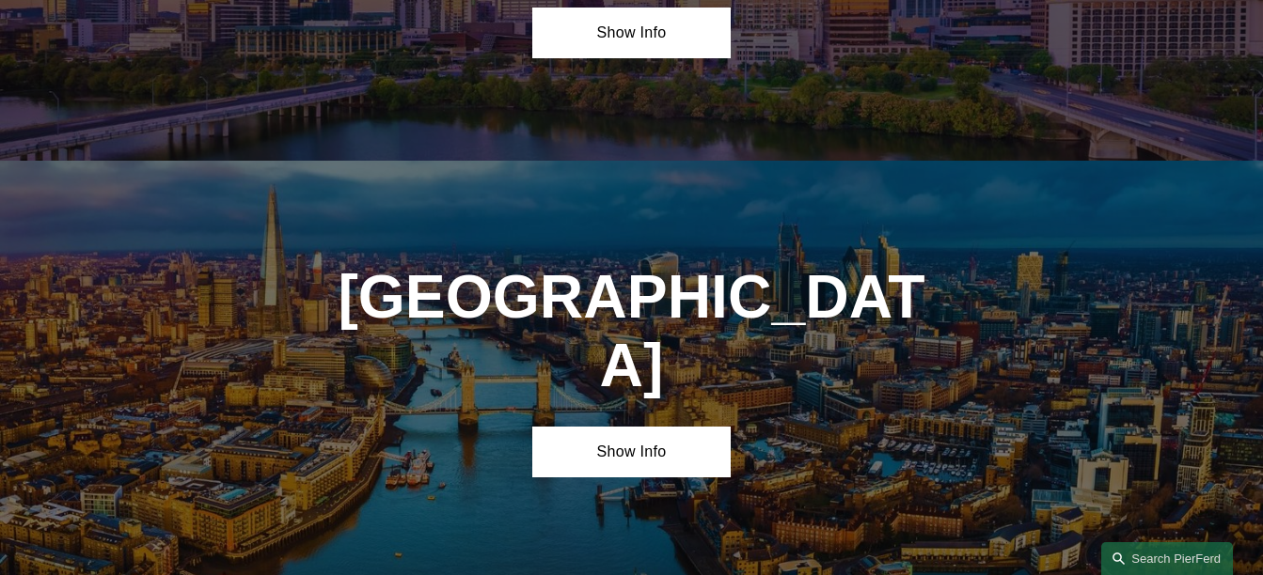
scroll to position [6218, 0]
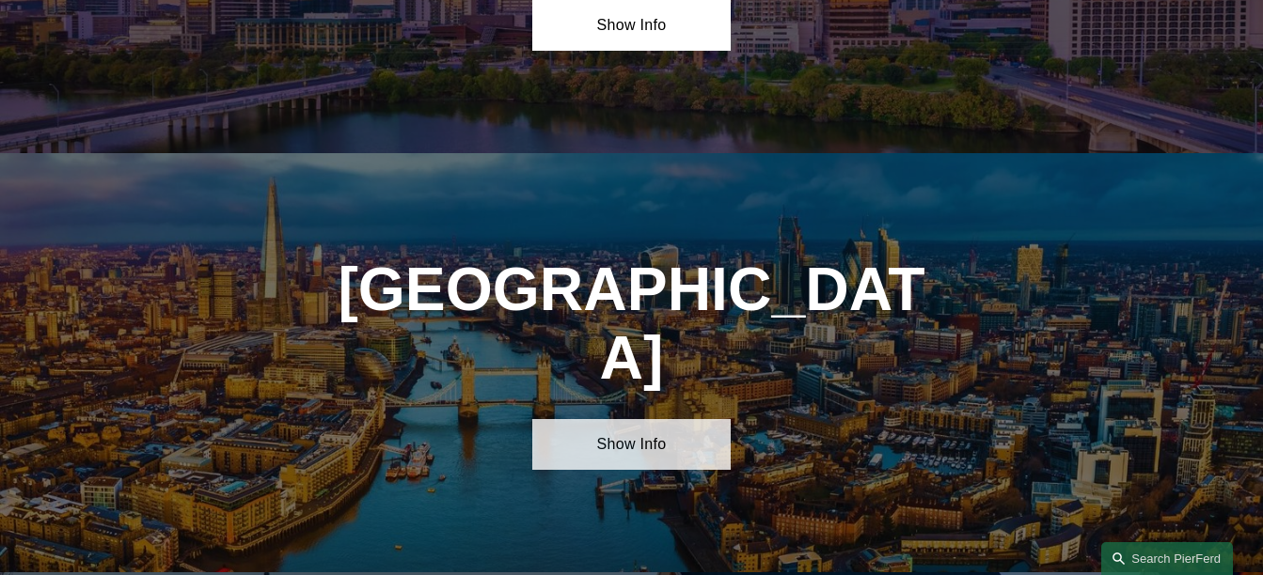
click at [617, 419] on link "Show Info" at bounding box center [630, 444] width 197 height 51
